Goal: Information Seeking & Learning: Learn about a topic

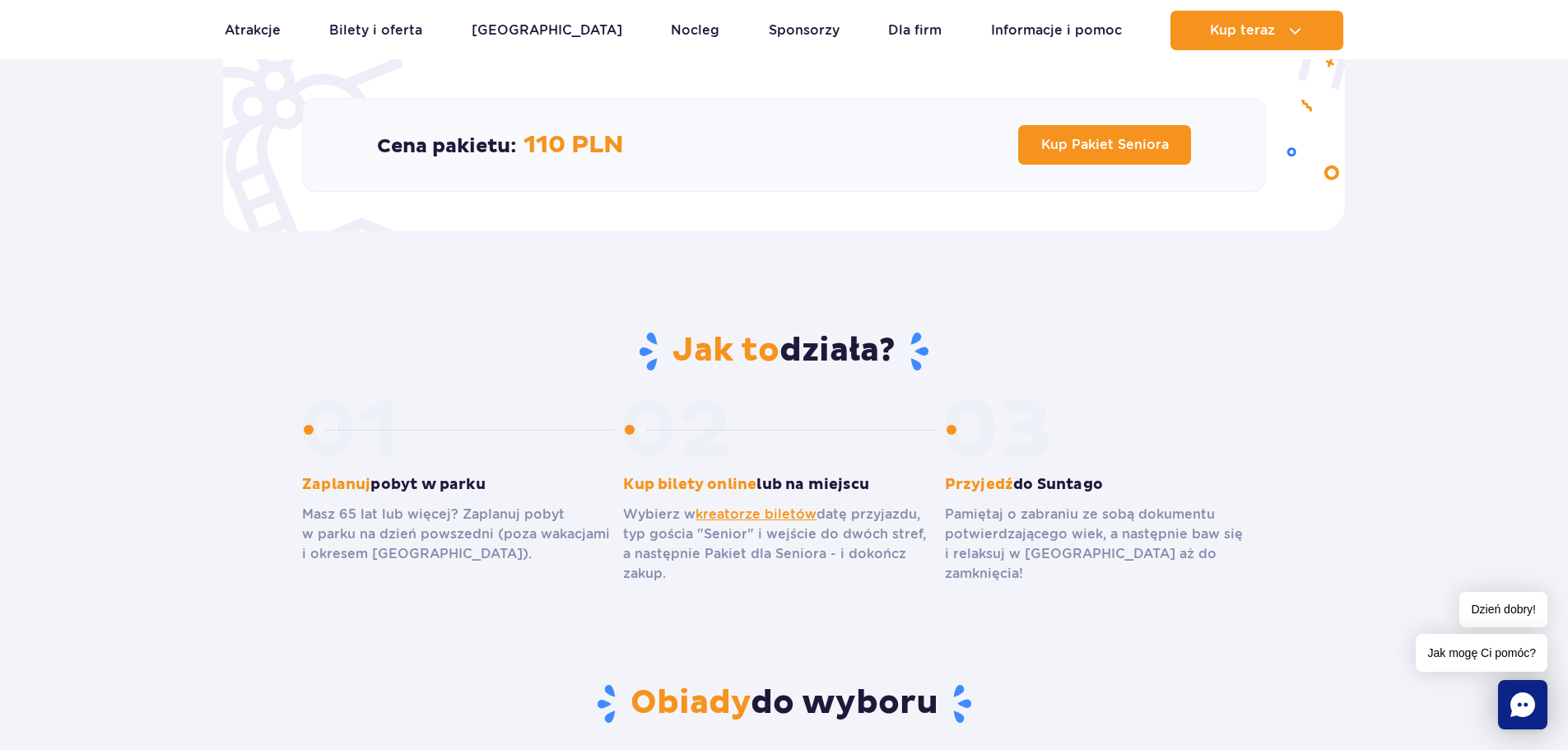
scroll to position [659, 0]
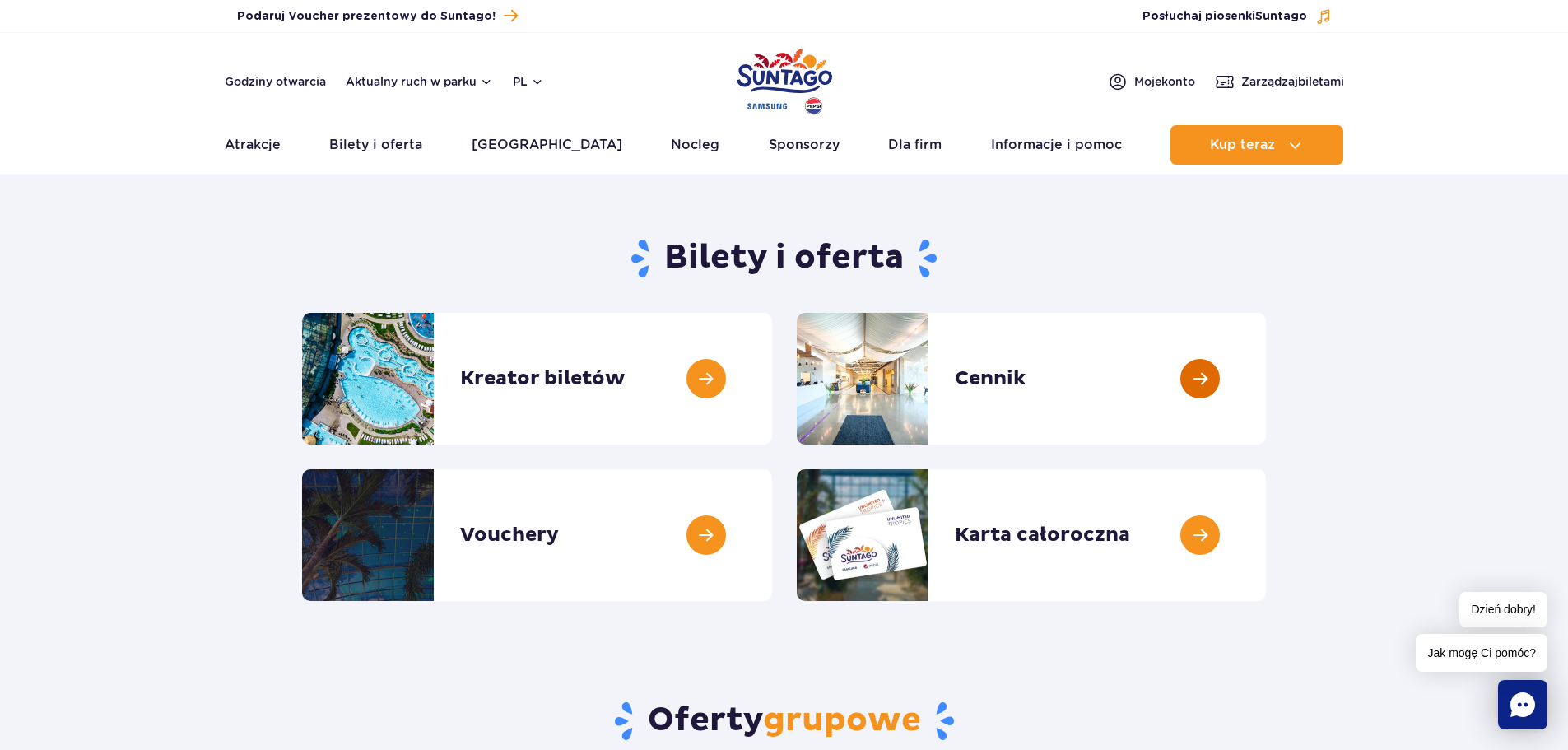
click at [1266, 382] on link at bounding box center [1266, 379] width 0 height 132
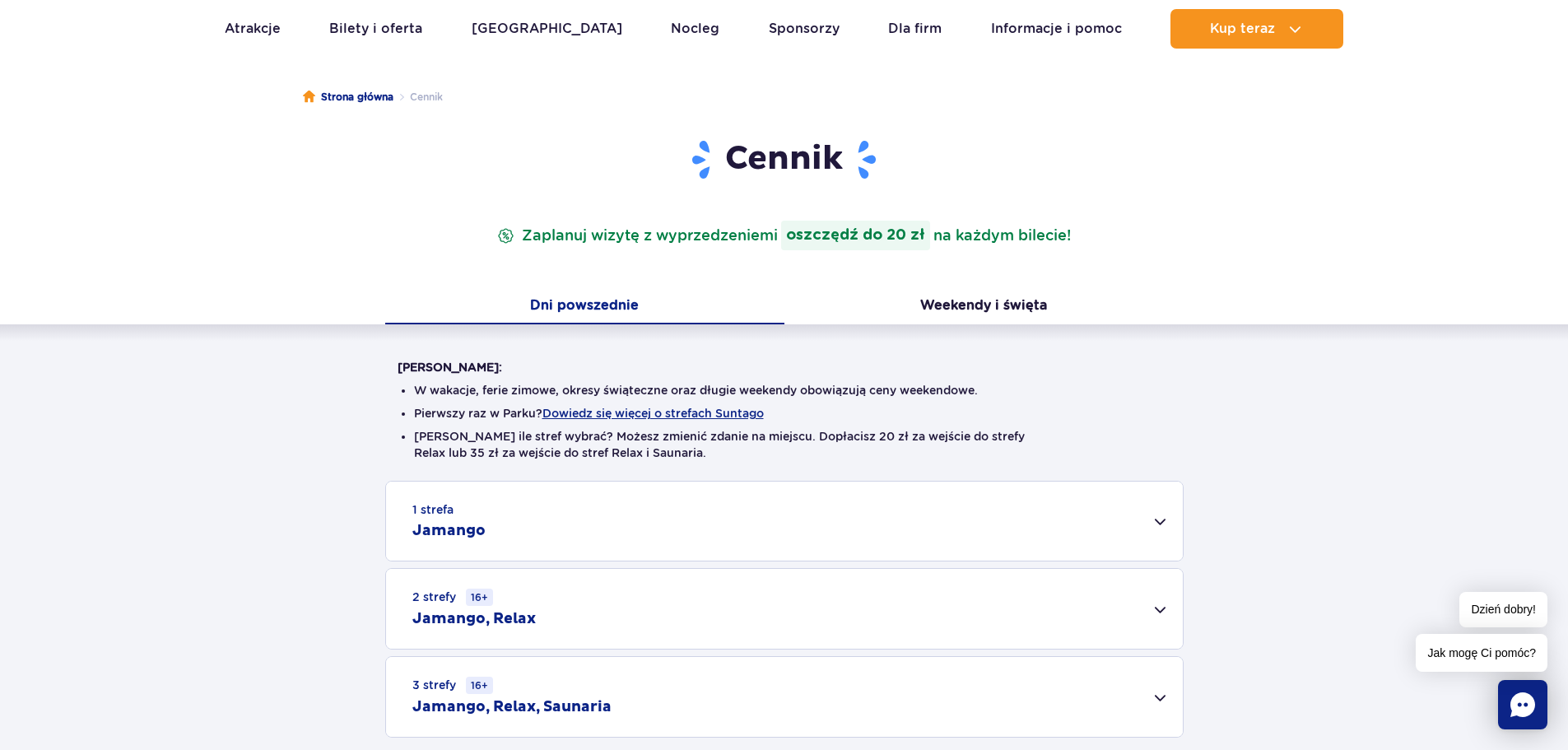
scroll to position [164, 0]
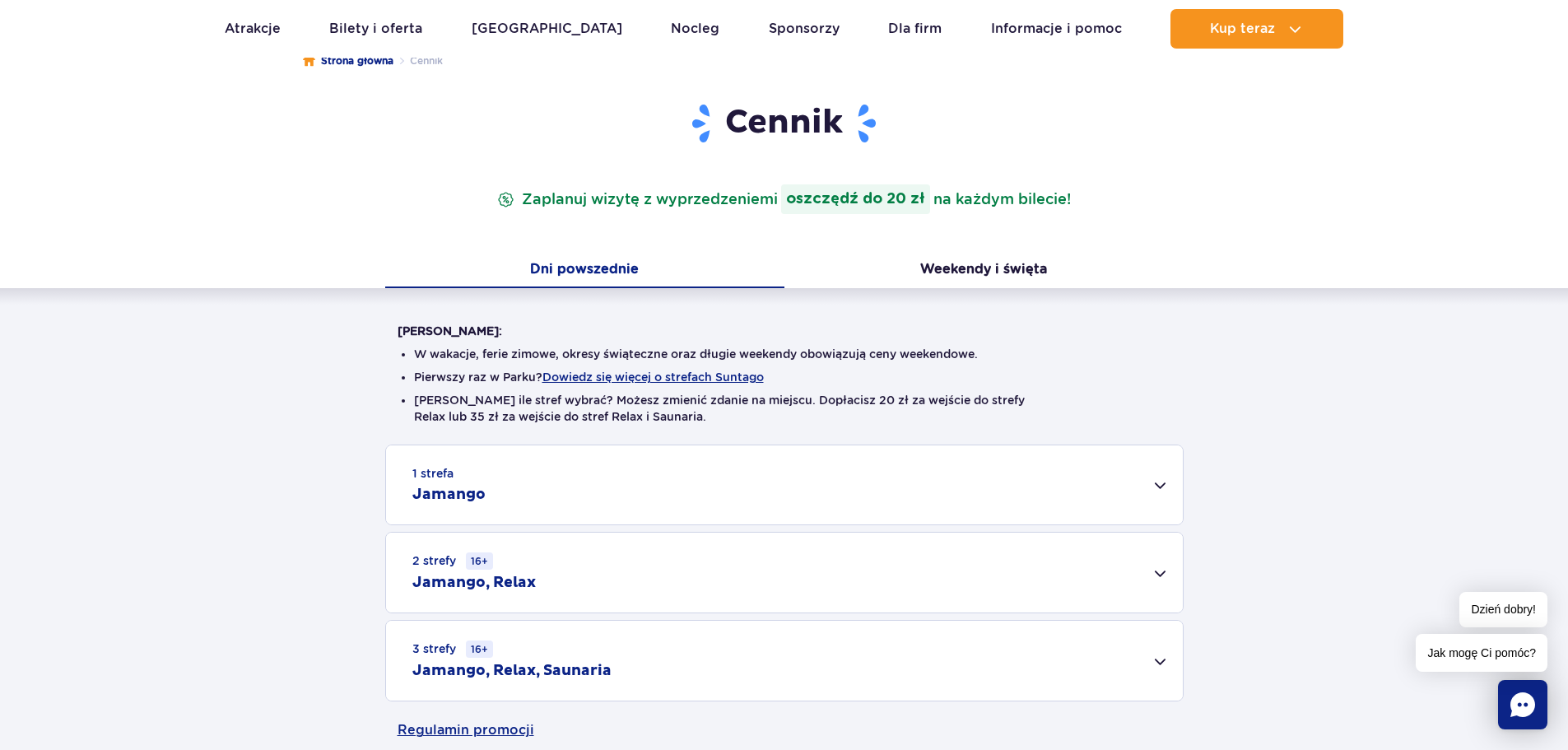
click at [1165, 479] on div "1 strefa Jamango" at bounding box center [784, 485] width 797 height 79
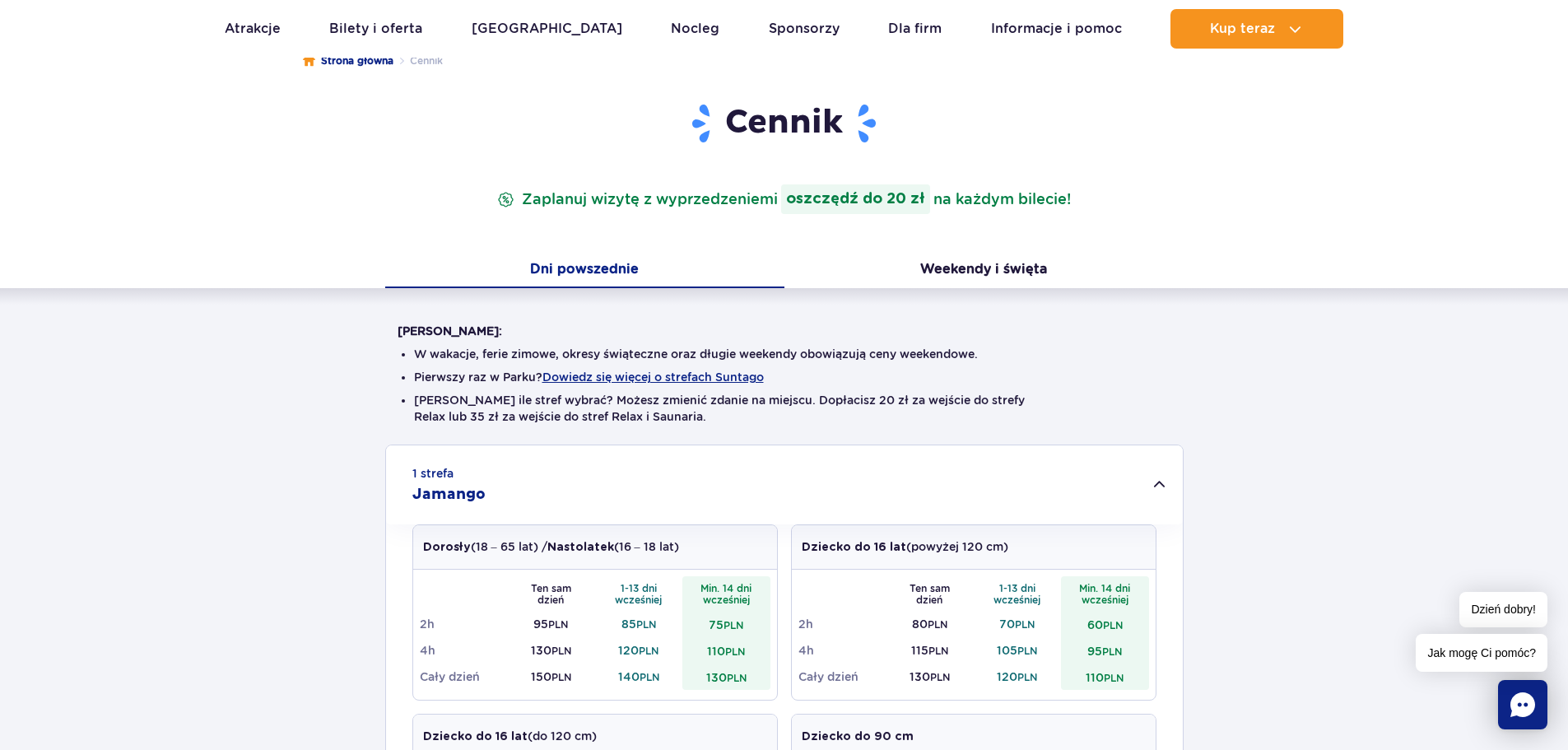
click at [1165, 479] on div "1 strefa Jamango" at bounding box center [784, 485] width 797 height 79
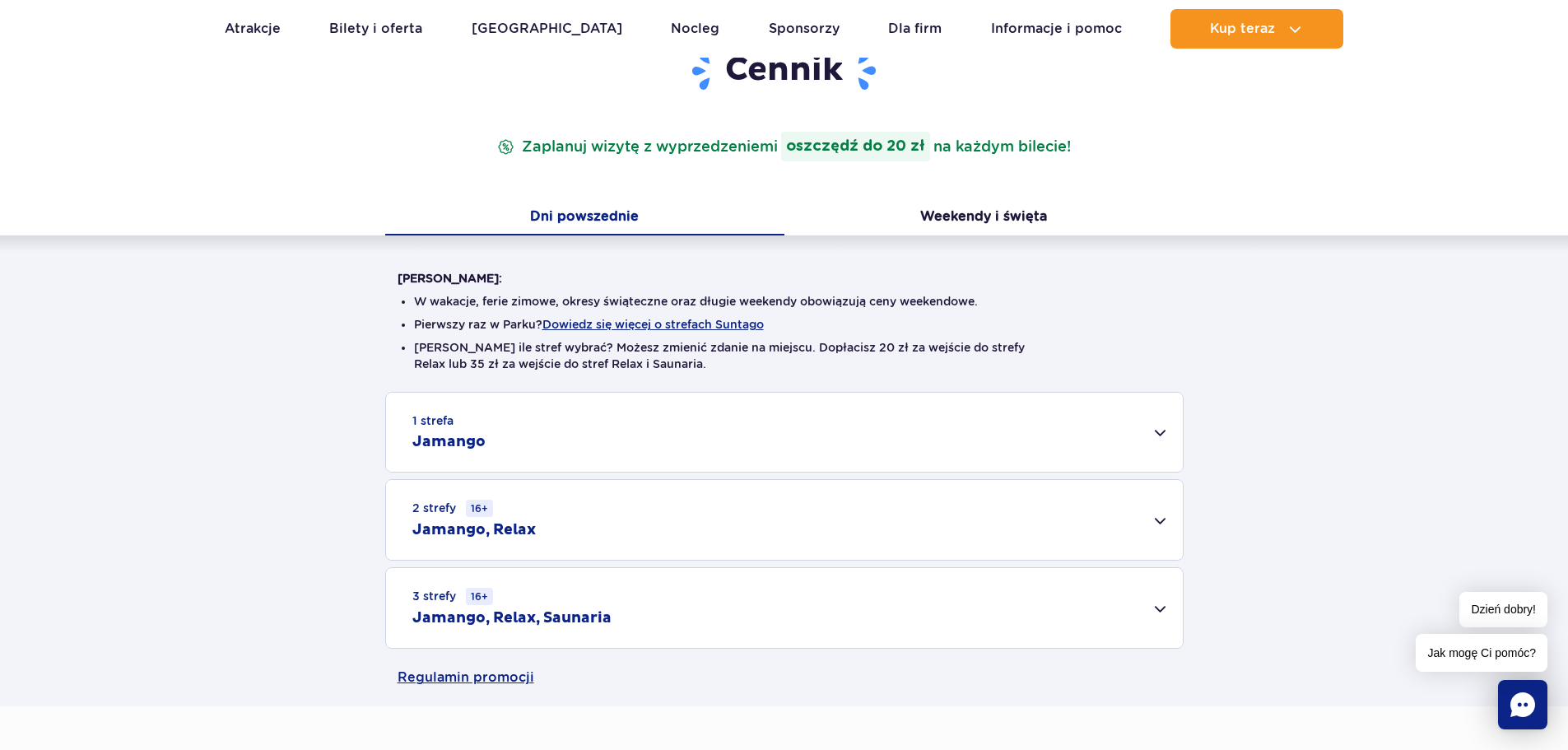
scroll to position [247, 0]
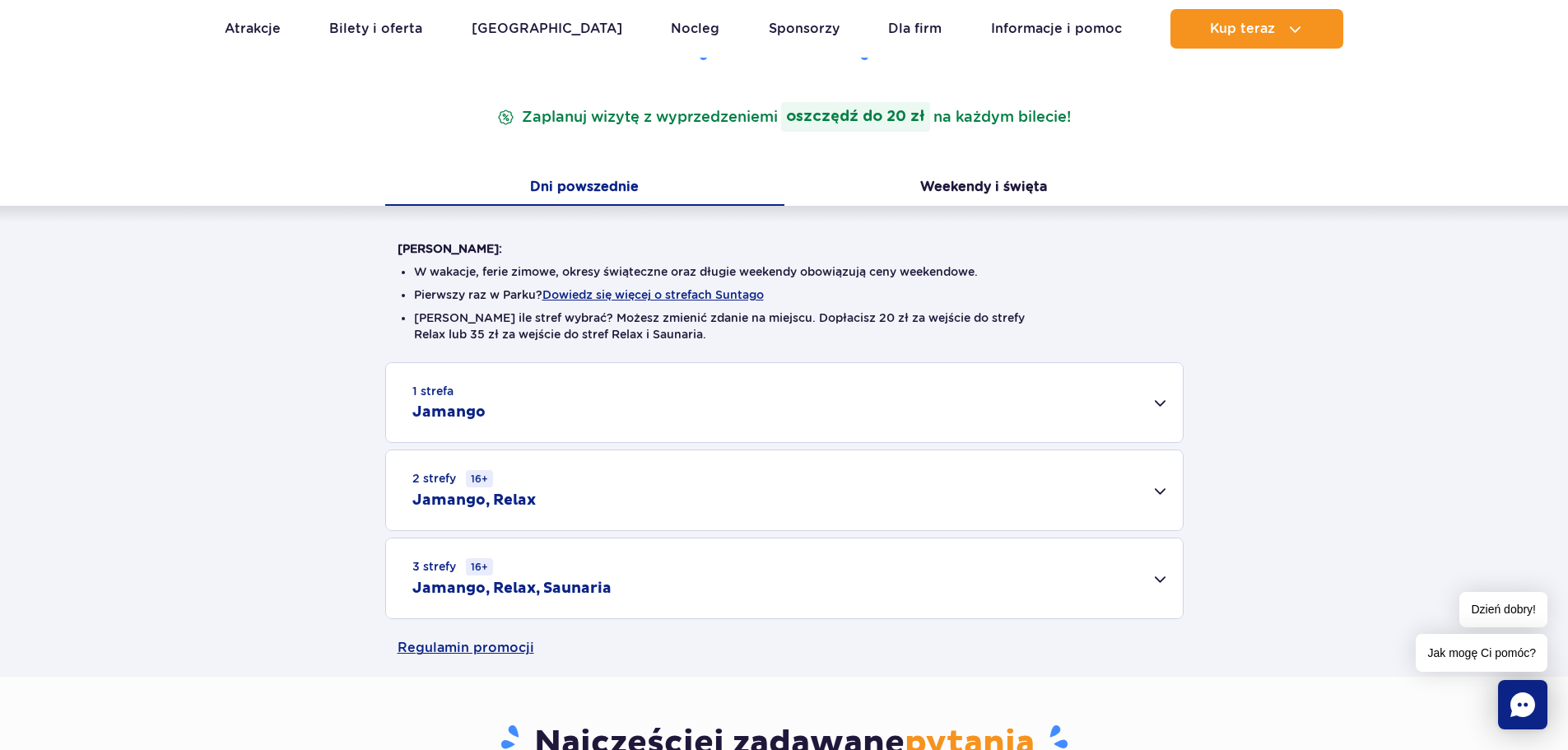
click at [1159, 501] on div "2 strefy 16+ Jamango, Relax" at bounding box center [784, 490] width 797 height 79
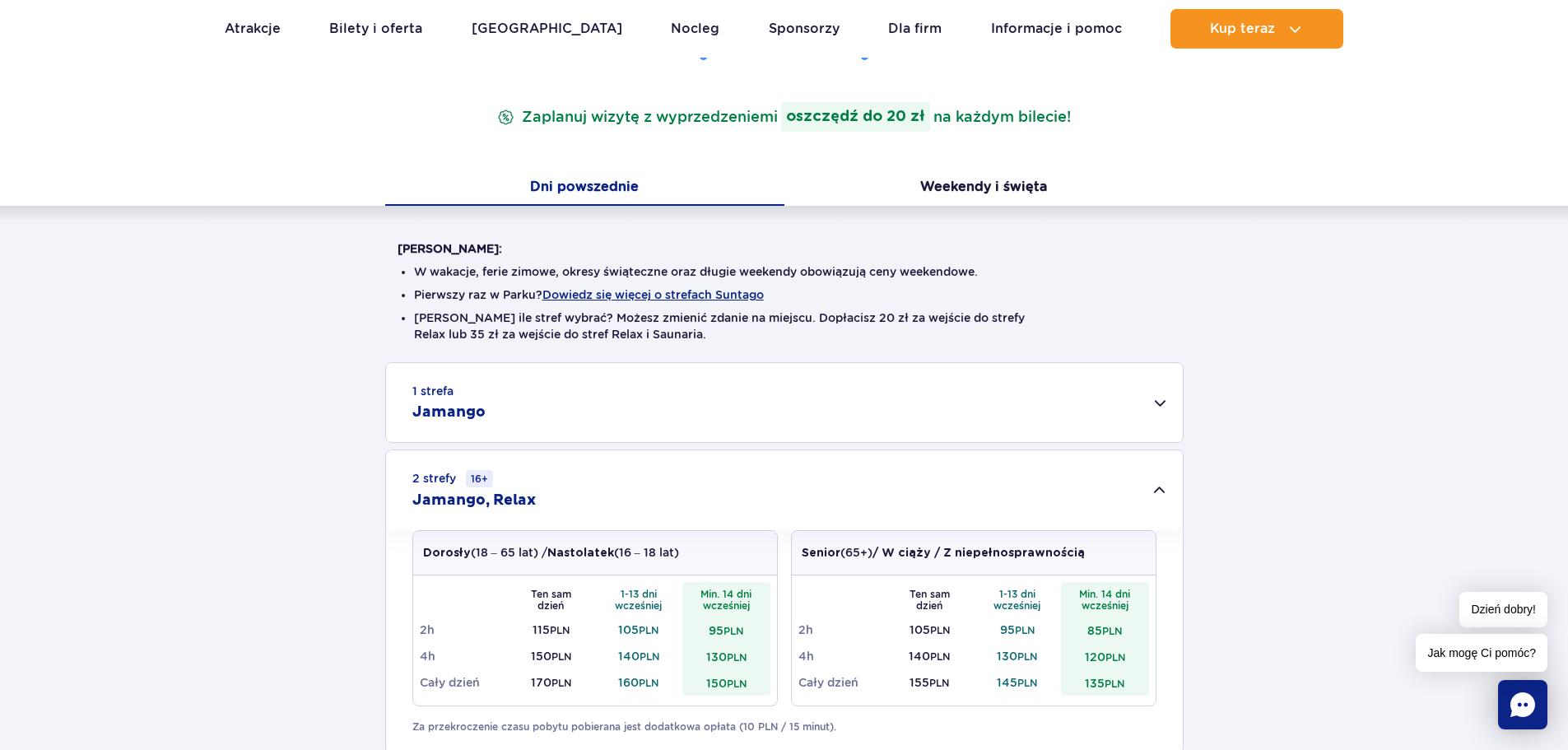
click at [1159, 501] on div "2 strefy 16+ Jamango, Relax" at bounding box center [784, 490] width 797 height 79
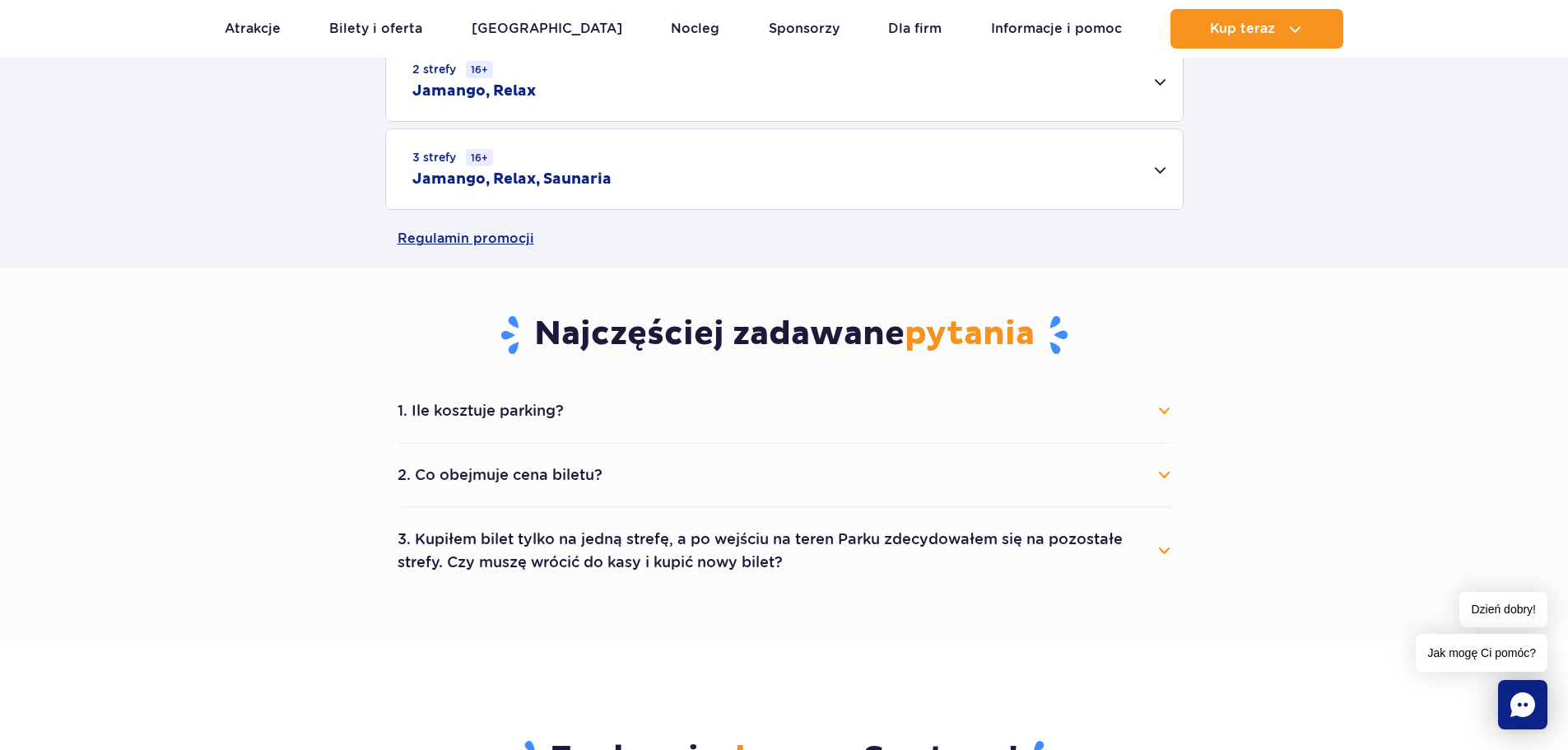
scroll to position [659, 0]
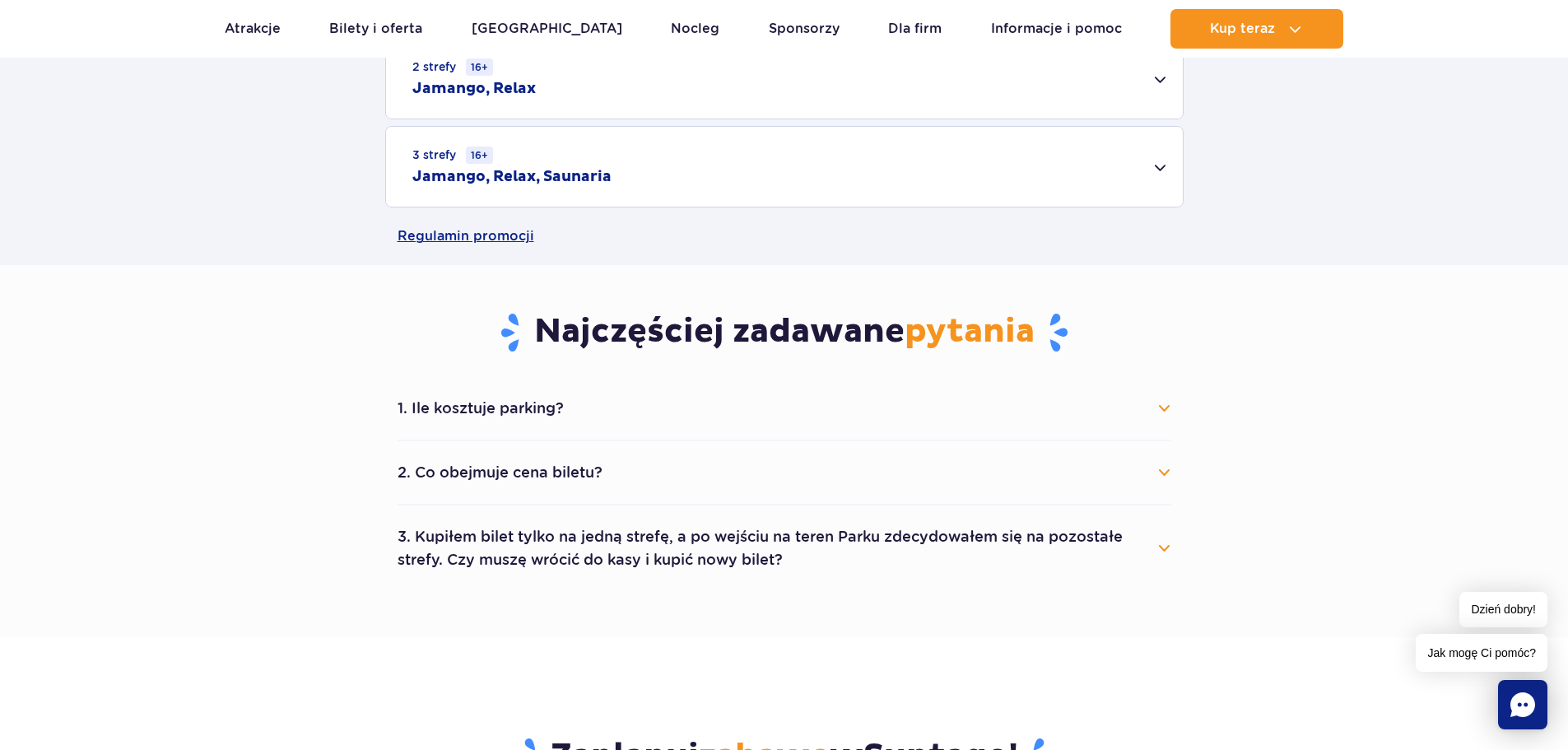
click at [1003, 414] on button "1. Ile kosztuje parking?" at bounding box center [784, 408] width 774 height 36
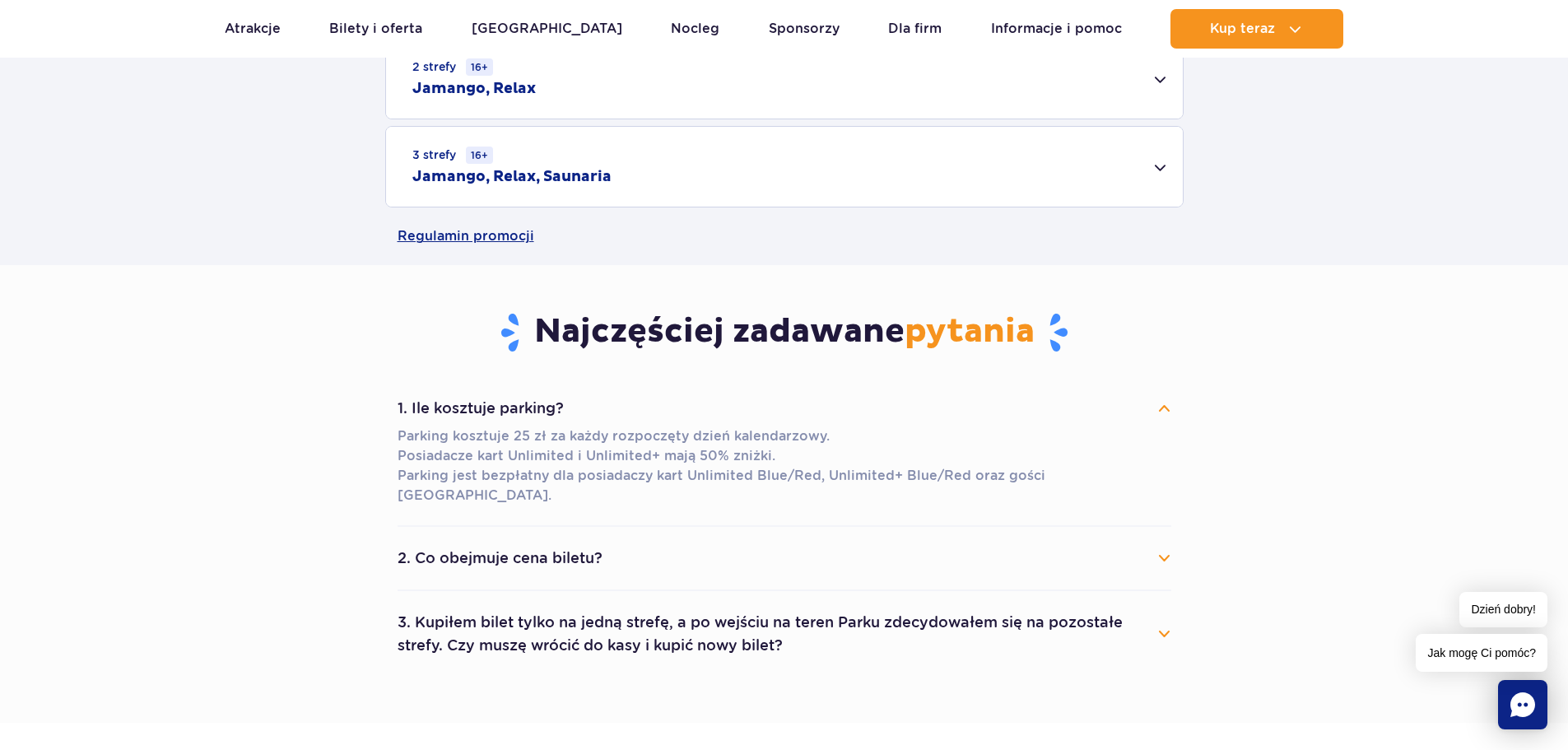
click at [1003, 414] on button "1. Ile kosztuje parking?" at bounding box center [784, 408] width 774 height 36
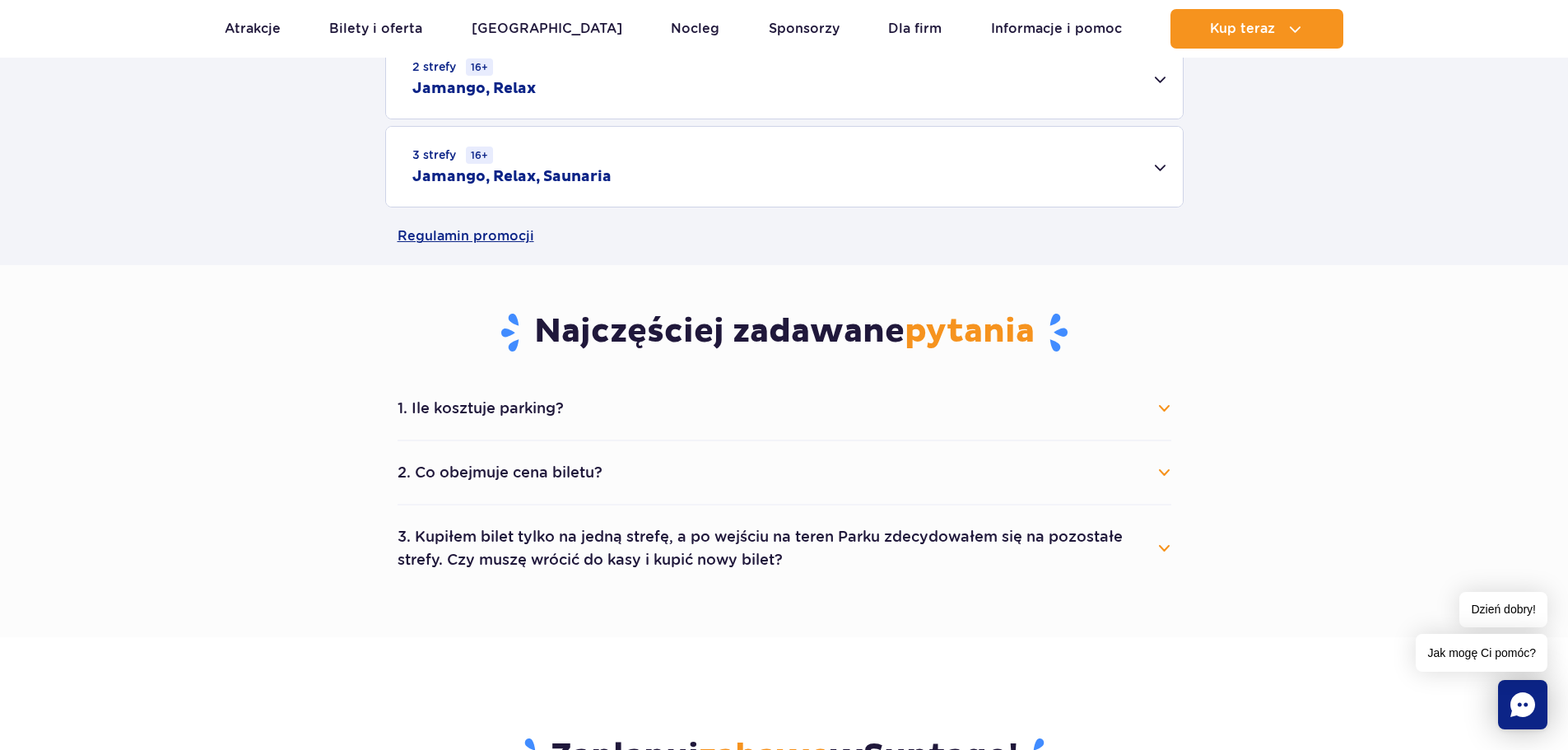
click at [993, 470] on button "2. Co obejmuje cena biletu?" at bounding box center [784, 472] width 774 height 36
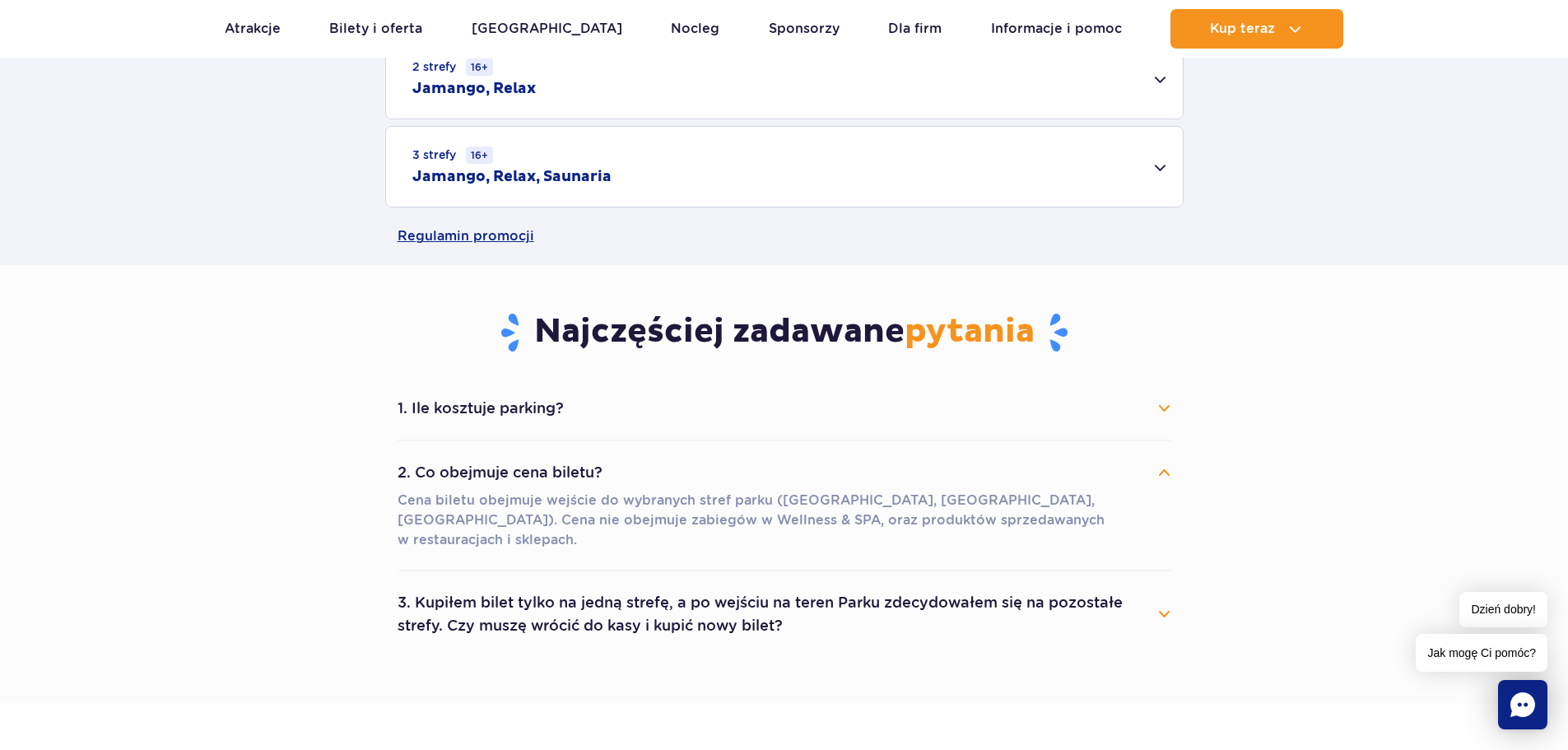
click at [993, 470] on button "2. Co obejmuje cena biletu?" at bounding box center [784, 472] width 774 height 36
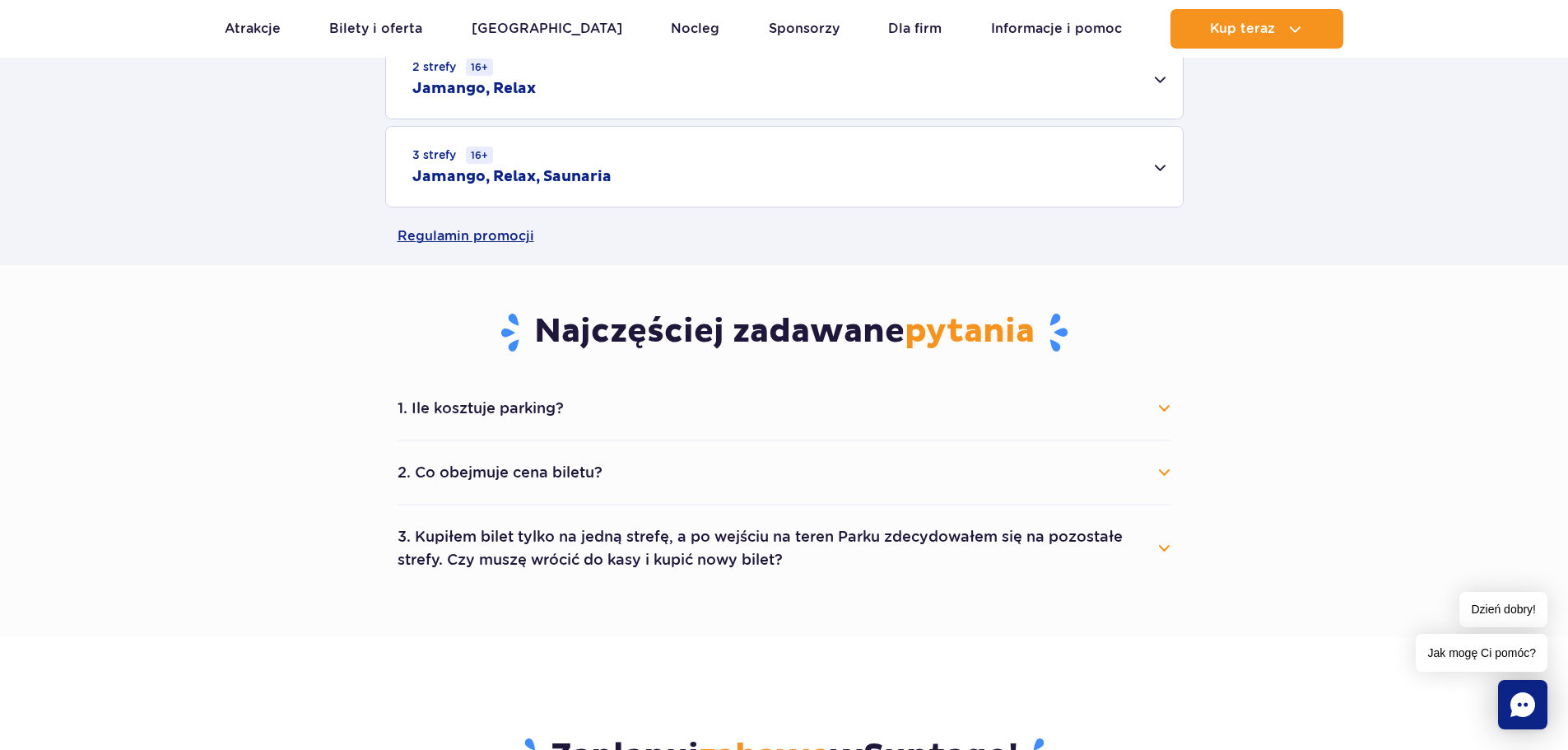
click at [961, 566] on button "3. Kupiłem bilet tylko na jedną strefę, a po wejściu na teren Parku zdecydowałe…" at bounding box center [784, 549] width 774 height 60
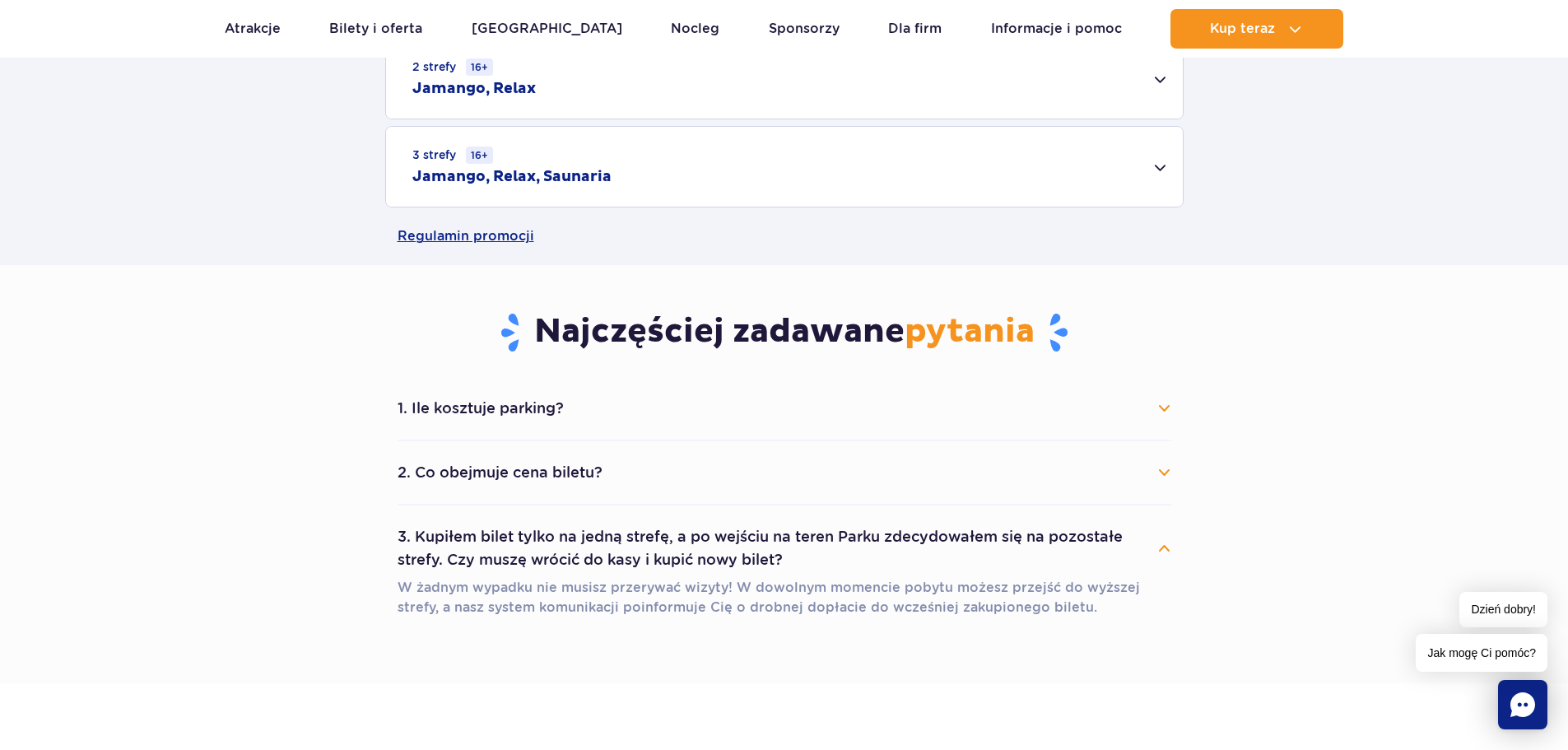
click at [961, 566] on button "3. Kupiłem bilet tylko na jedną strefę, a po wejściu na teren Parku zdecydowałe…" at bounding box center [784, 549] width 774 height 60
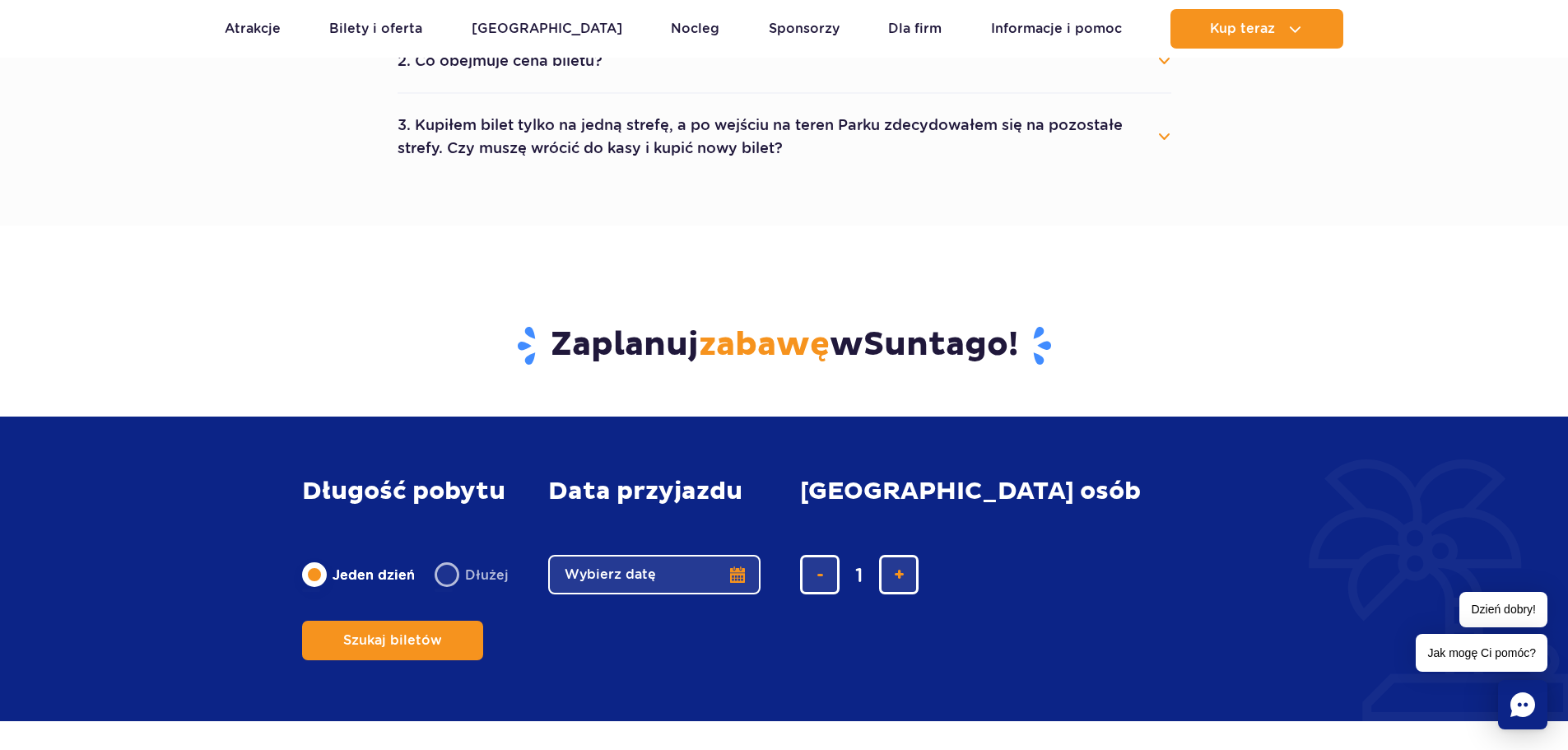
scroll to position [576, 0]
